Goal: Task Accomplishment & Management: Manage account settings

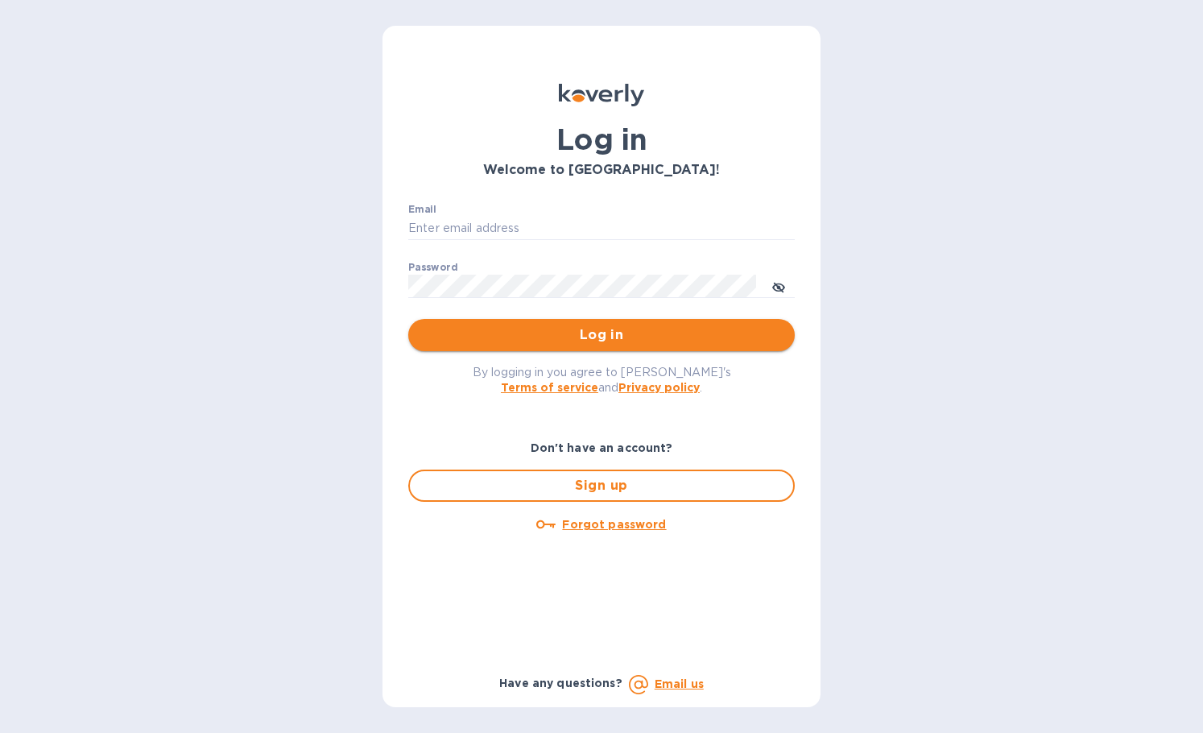
type input "bryanna@swisslink.com"
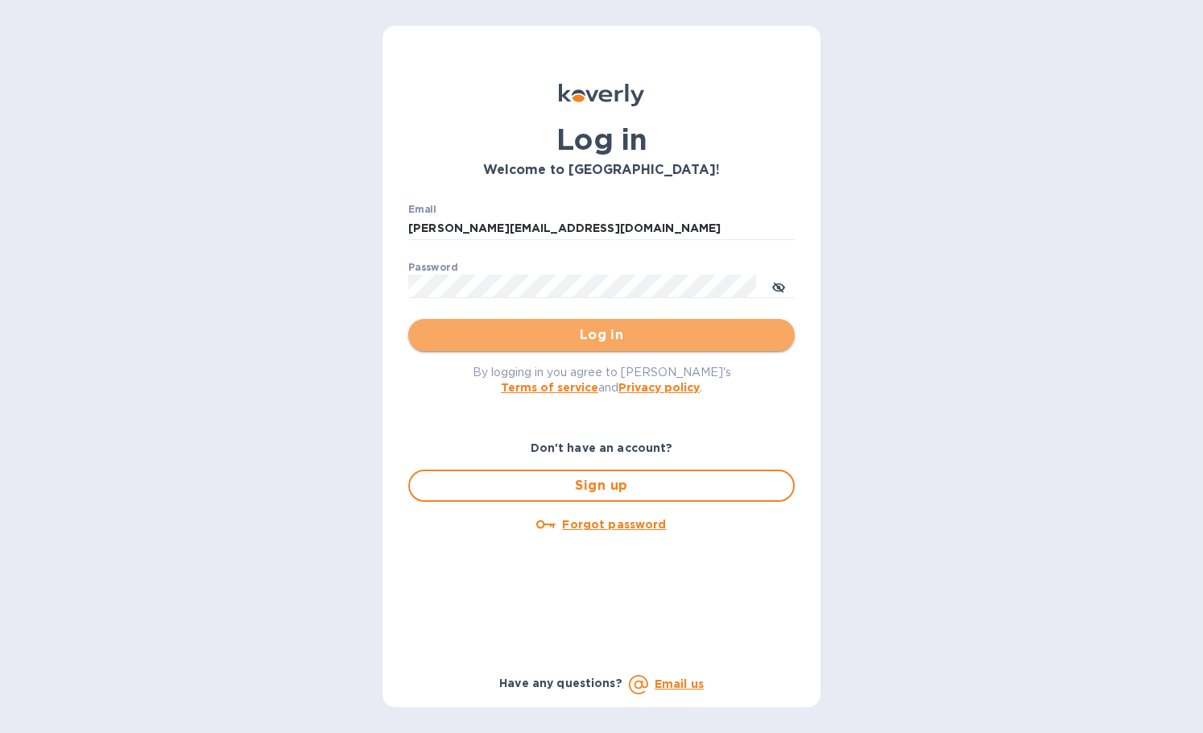
click at [525, 326] on span "Log in" at bounding box center [601, 334] width 361 height 19
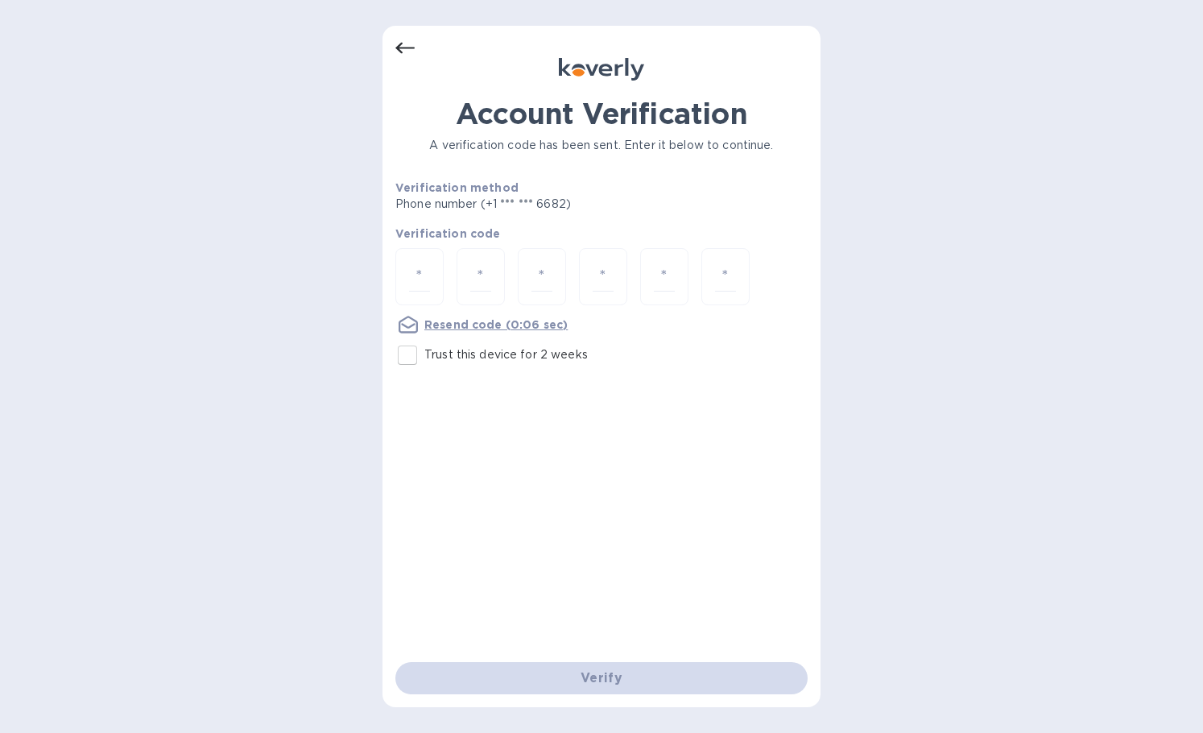
click at [416, 349] on input "Trust this device for 2 weeks" at bounding box center [407, 355] width 34 height 34
checkbox input "true"
click at [407, 262] on div at bounding box center [419, 276] width 48 height 57
type input "3"
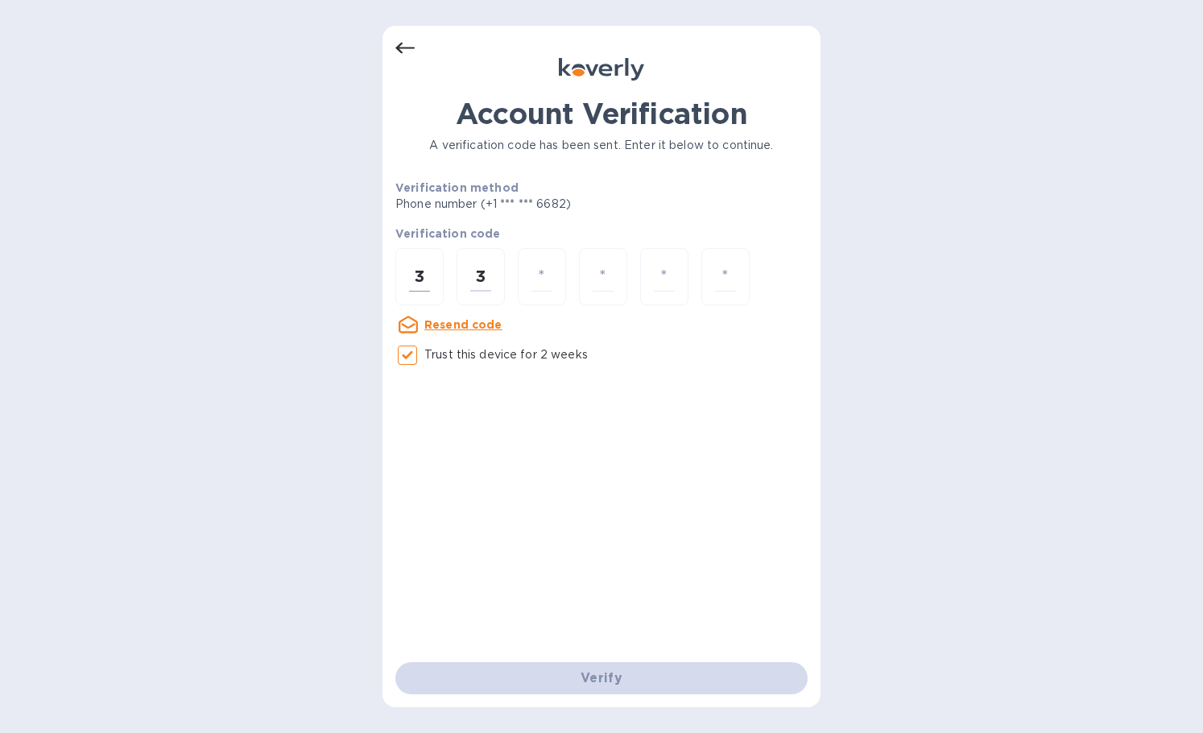
type input "1"
type input "5"
type input "0"
type input "8"
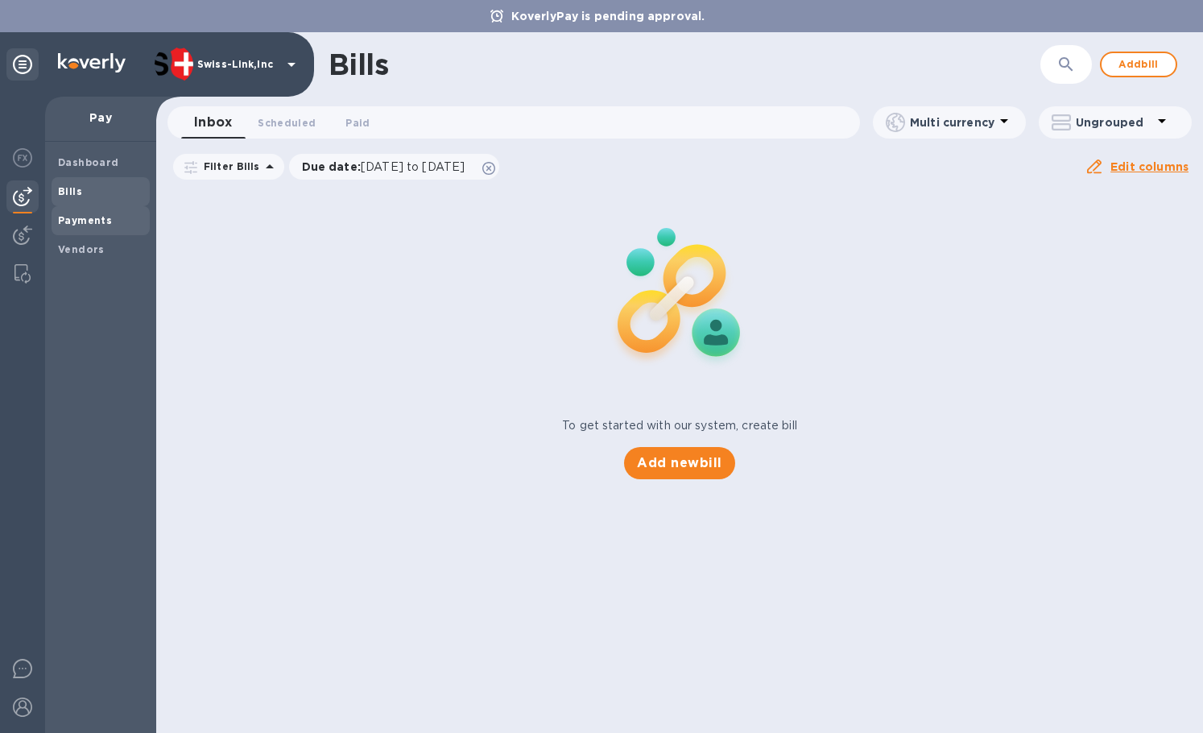
click at [126, 226] on span "Payments" at bounding box center [100, 221] width 85 height 16
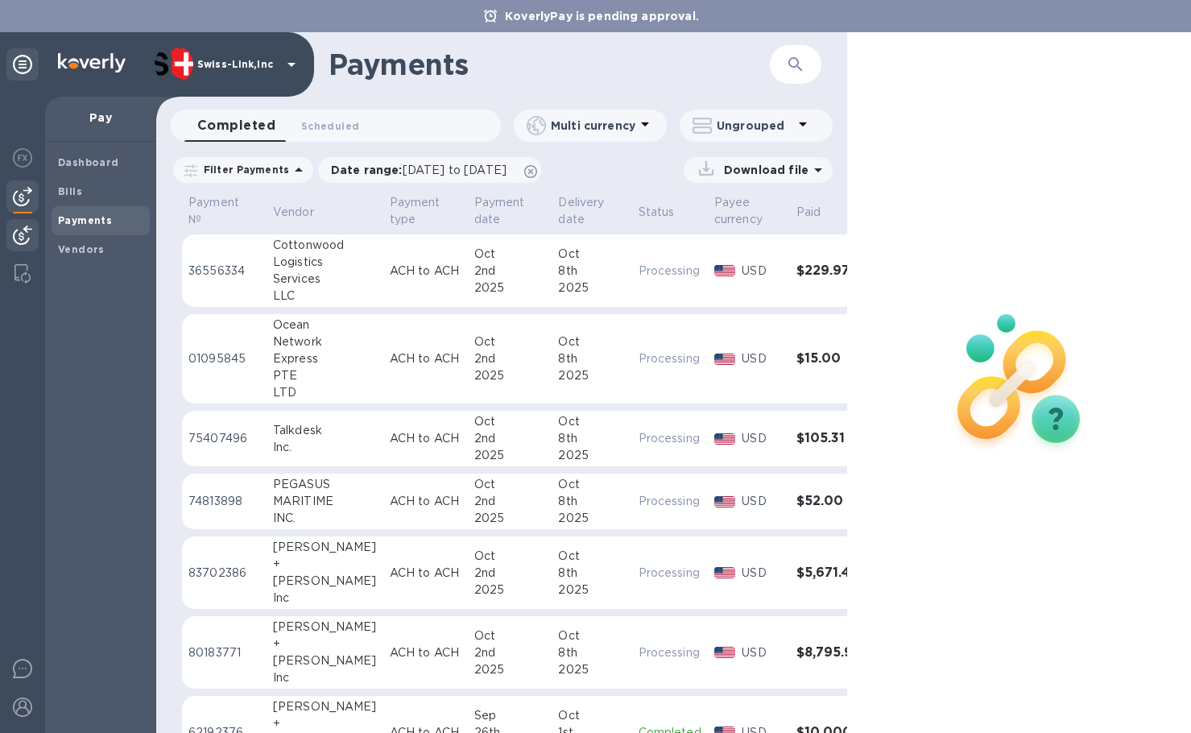
click at [22, 231] on img at bounding box center [22, 234] width 19 height 19
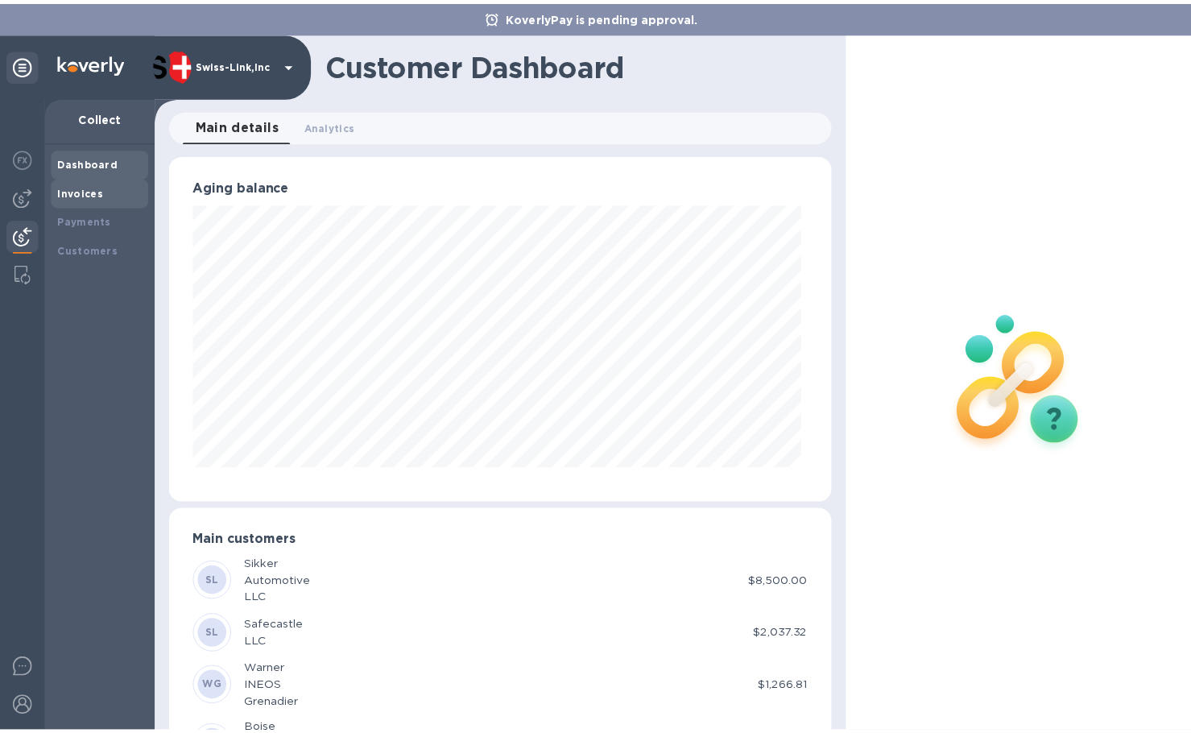
scroll to position [804805, 804490]
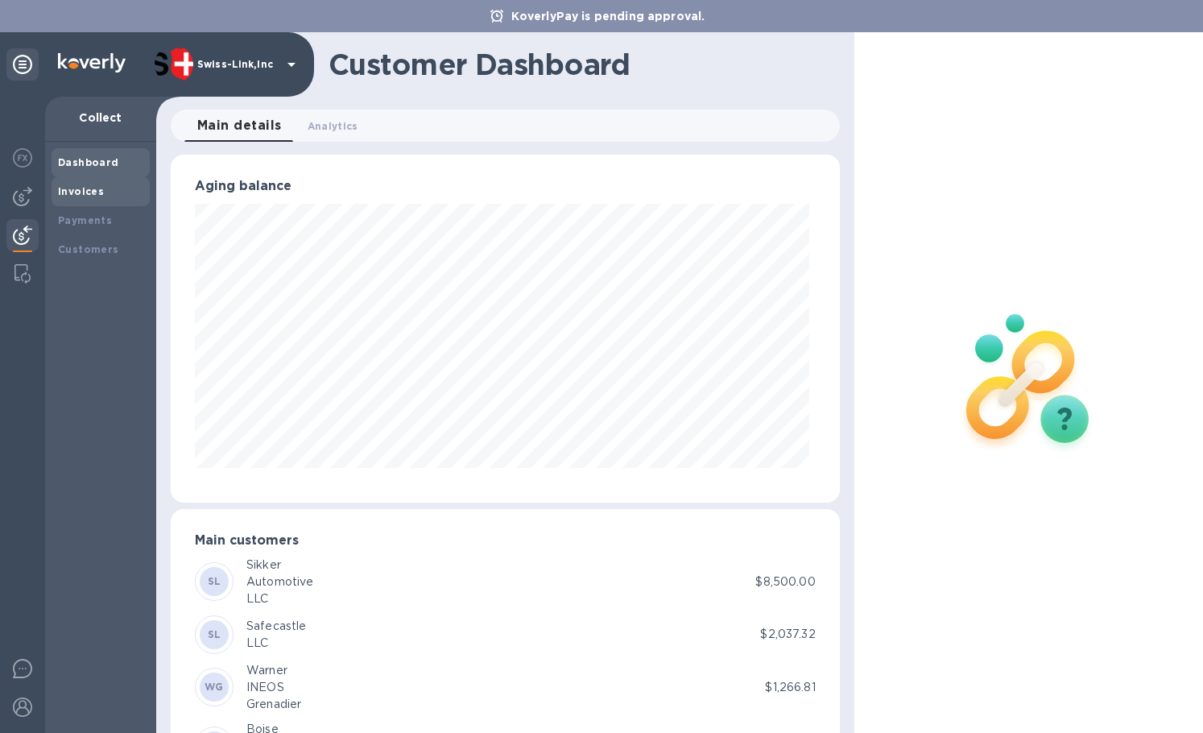
click at [88, 196] on b "Invoices" at bounding box center [81, 191] width 46 height 12
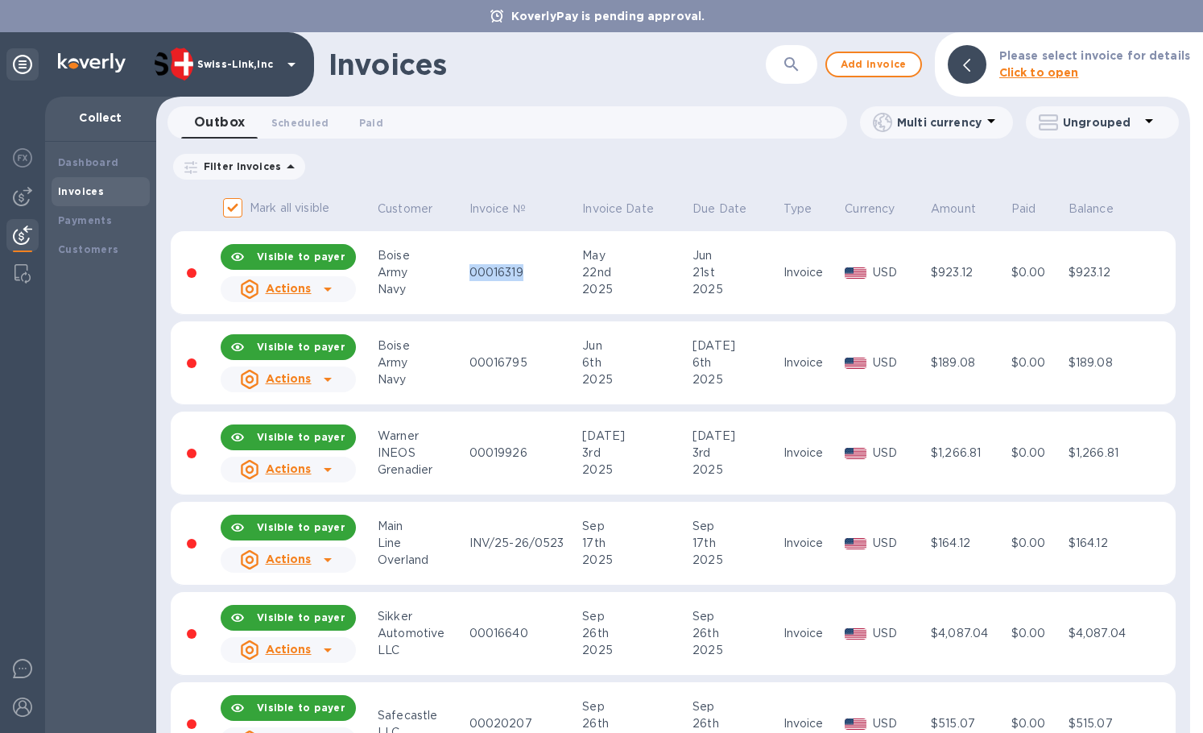
copy div "00016319"
drag, startPoint x: 473, startPoint y: 272, endPoint x: 523, endPoint y: 272, distance: 49.9
click at [523, 272] on div "00016319" at bounding box center [523, 272] width 109 height 17
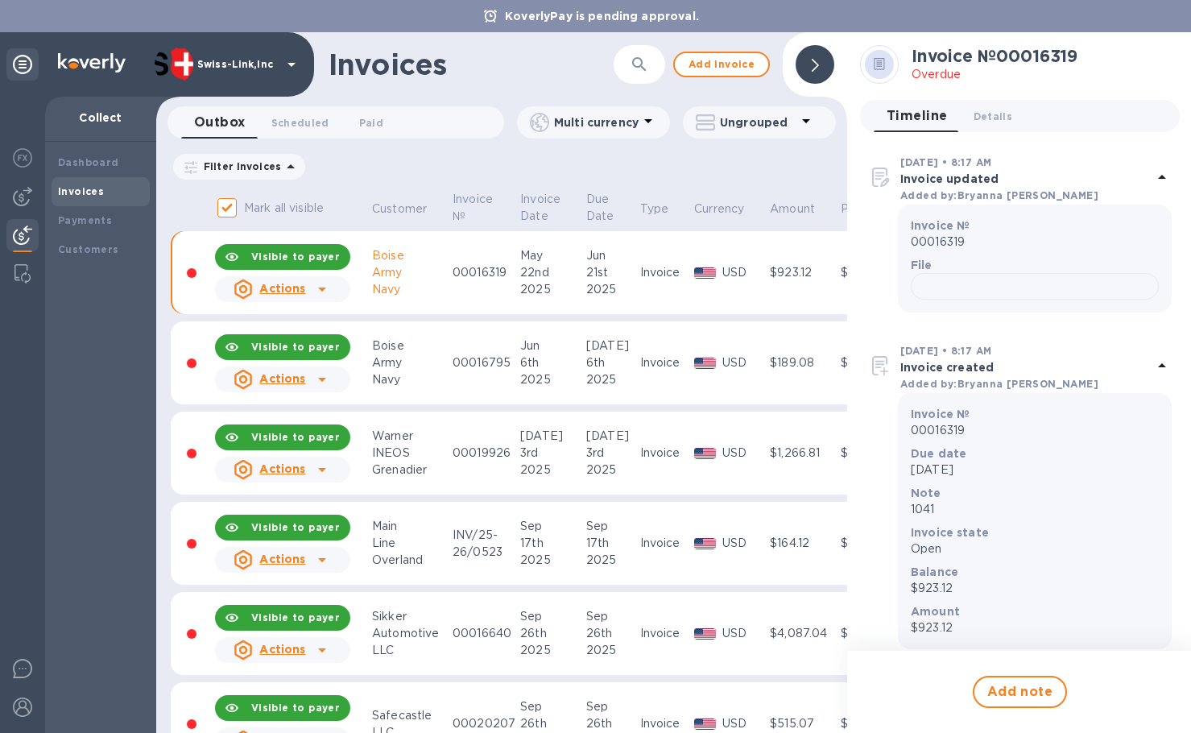
click at [332, 286] on div at bounding box center [322, 289] width 26 height 26
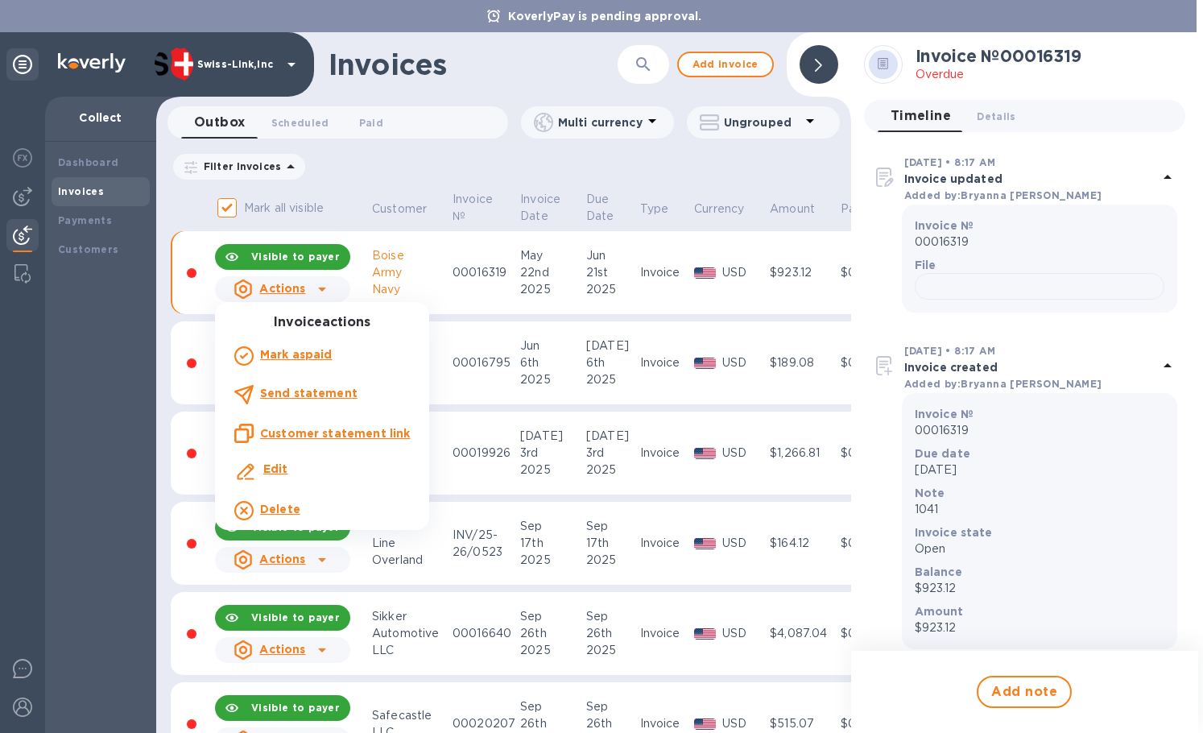
click at [353, 363] on div "Mark as paid" at bounding box center [322, 356] width 182 height 26
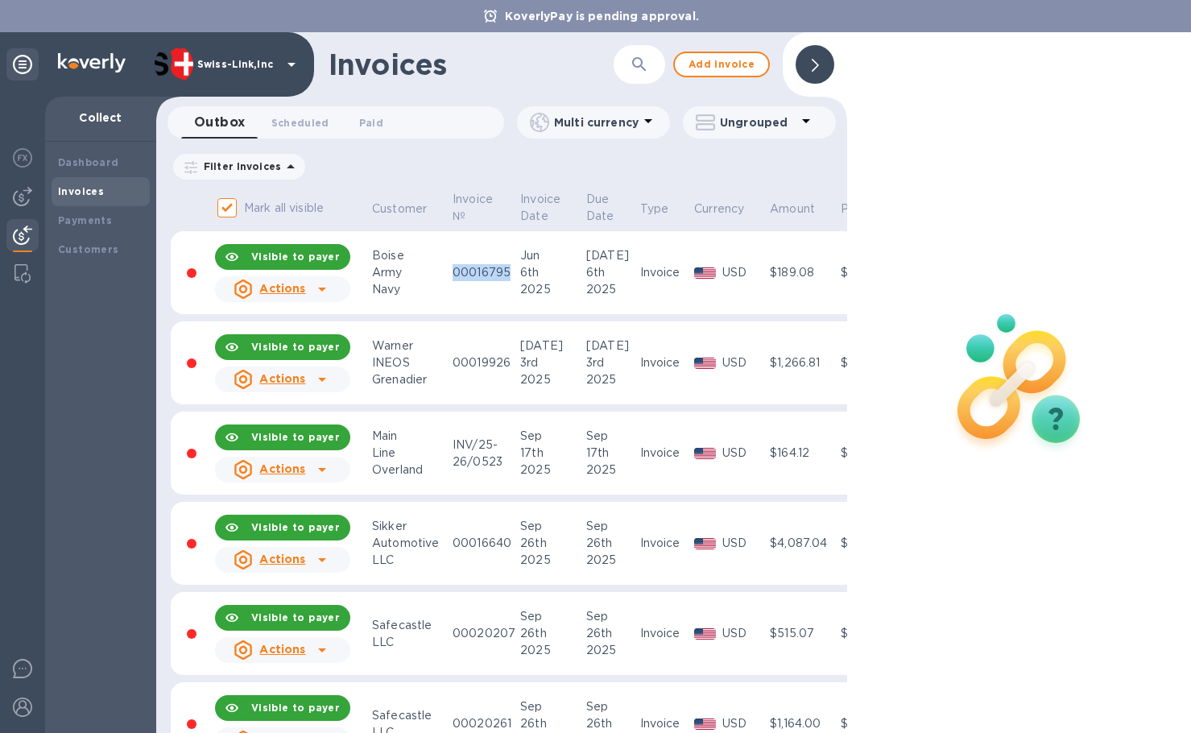
copy div "00016795"
drag, startPoint x: 455, startPoint y: 272, endPoint x: 508, endPoint y: 272, distance: 53.1
click at [508, 272] on div "00016795" at bounding box center [483, 272] width 63 height 17
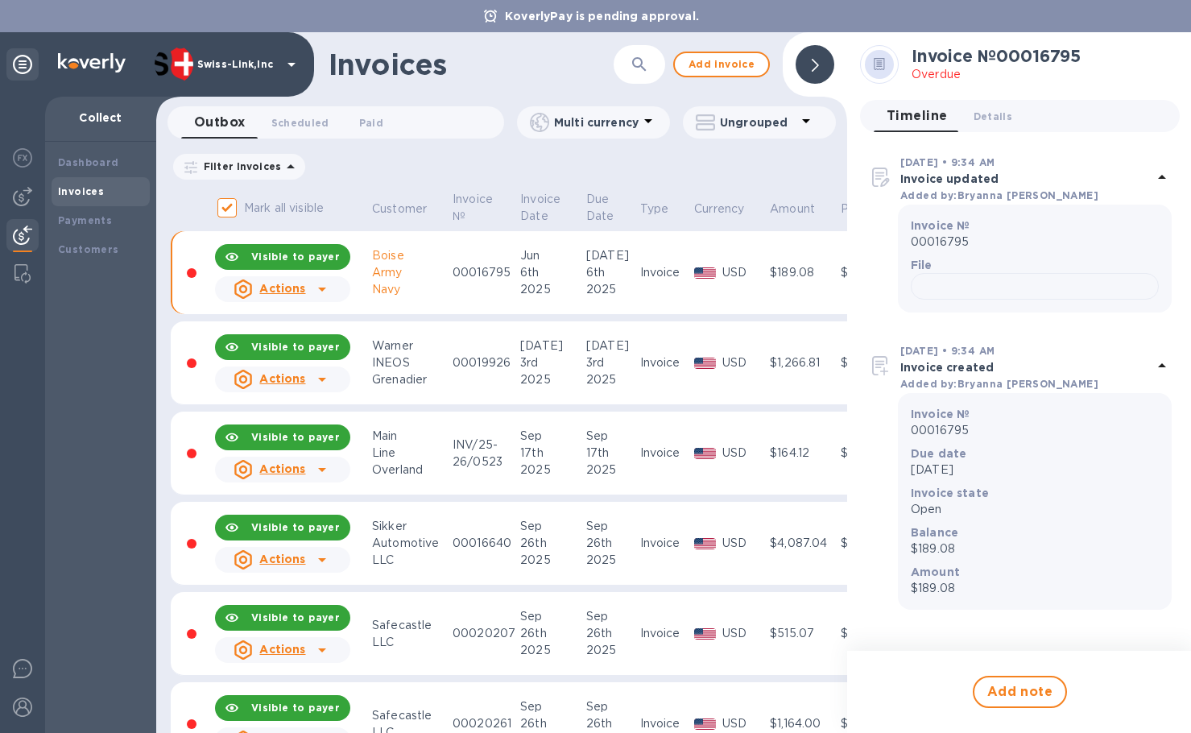
click at [318, 293] on icon at bounding box center [321, 288] width 19 height 19
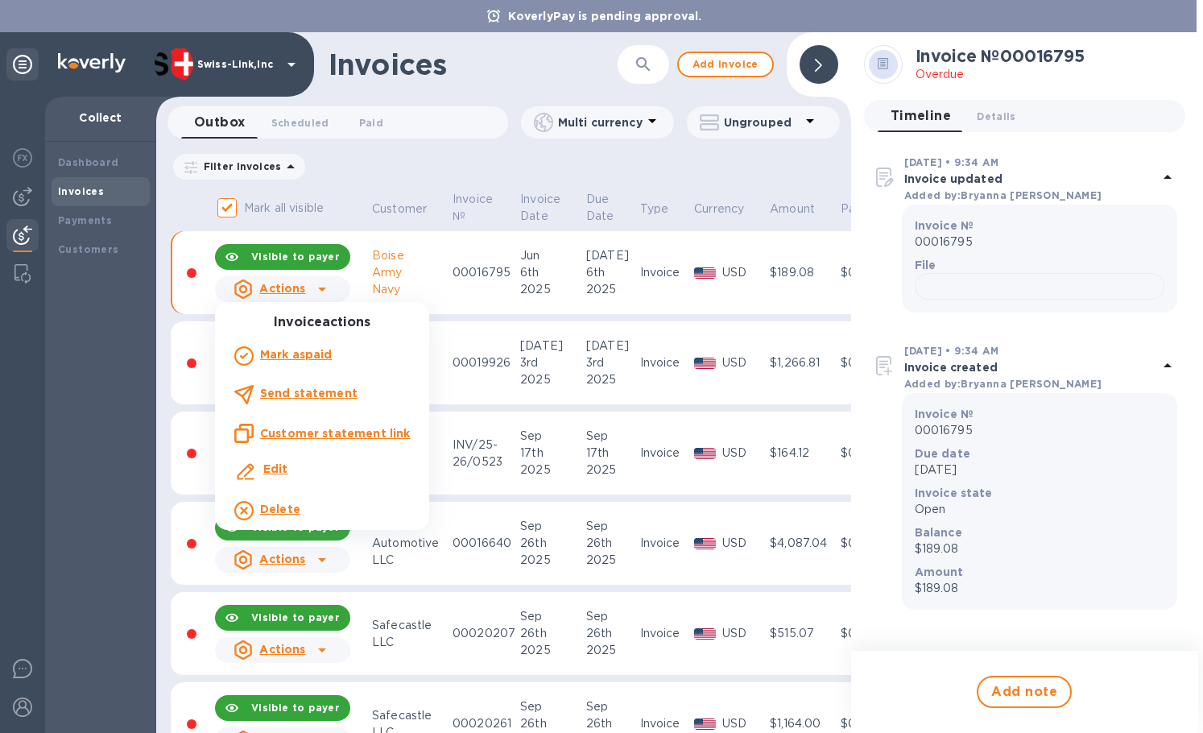
click at [370, 357] on div "Mark as paid" at bounding box center [322, 356] width 182 height 26
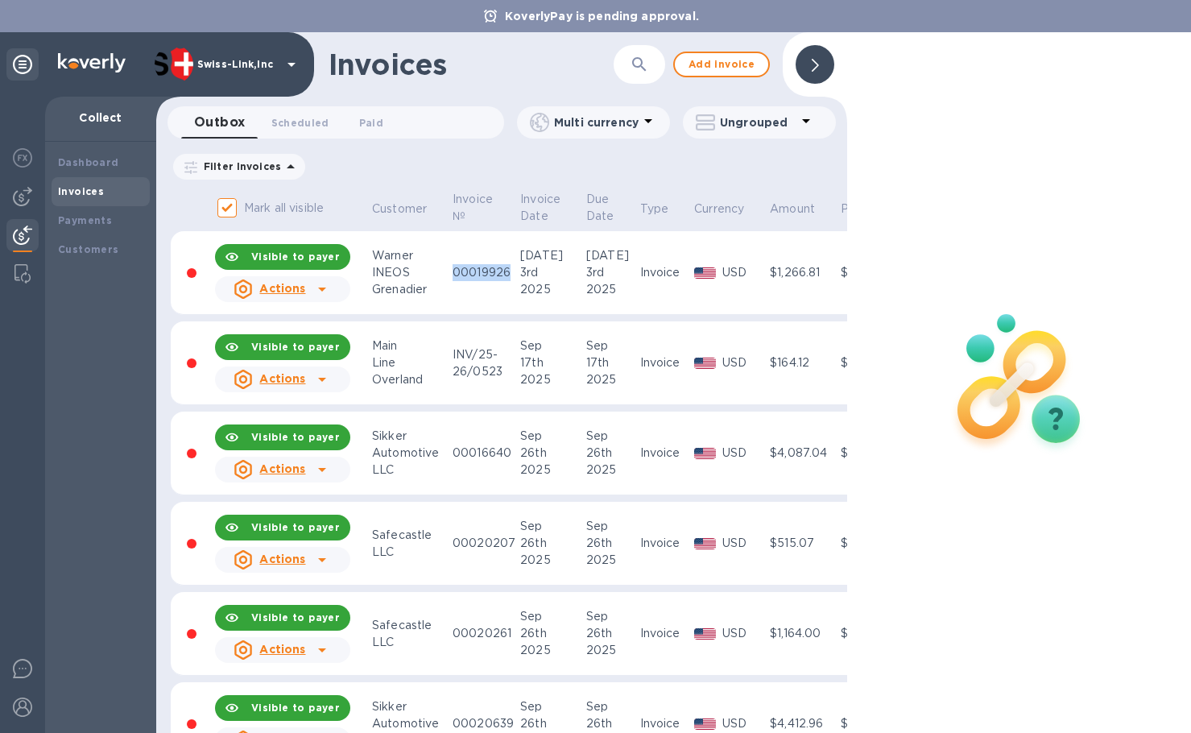
copy div "00019926"
drag, startPoint x: 457, startPoint y: 271, endPoint x: 509, endPoint y: 272, distance: 52.4
click at [509, 272] on div "00019926" at bounding box center [483, 272] width 63 height 17
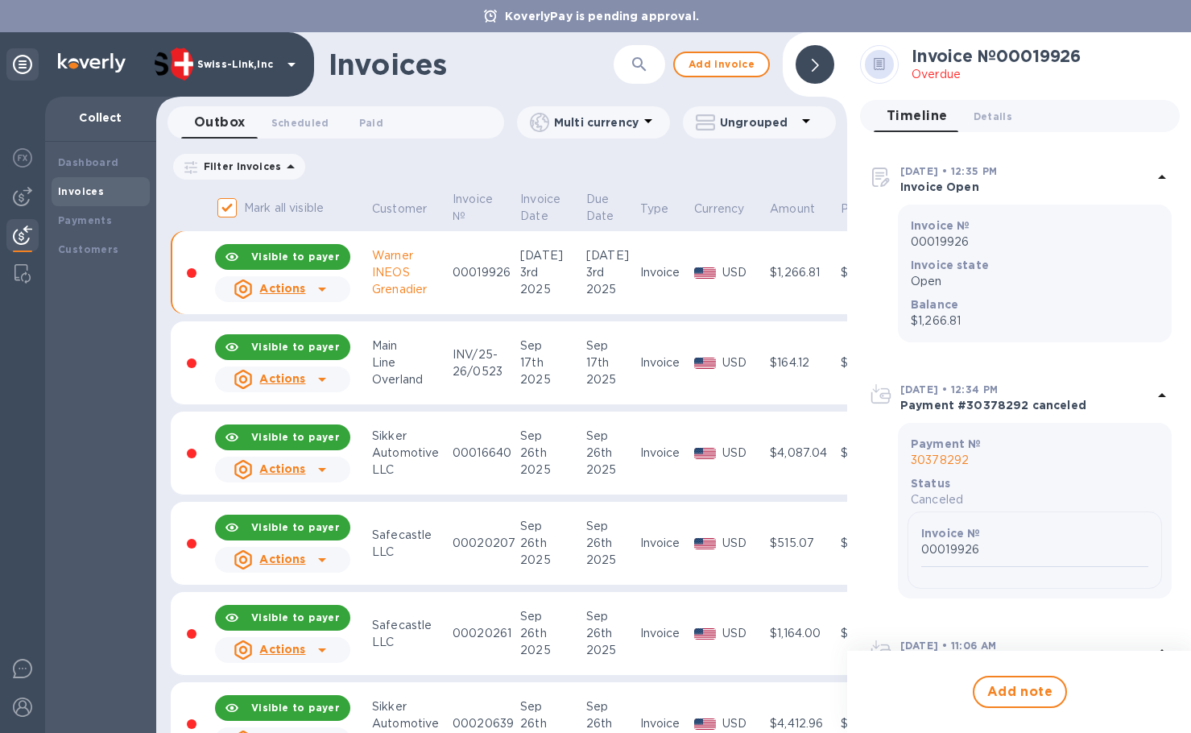
click at [829, 62] on div at bounding box center [814, 64] width 39 height 39
